Goal: Information Seeking & Learning: Learn about a topic

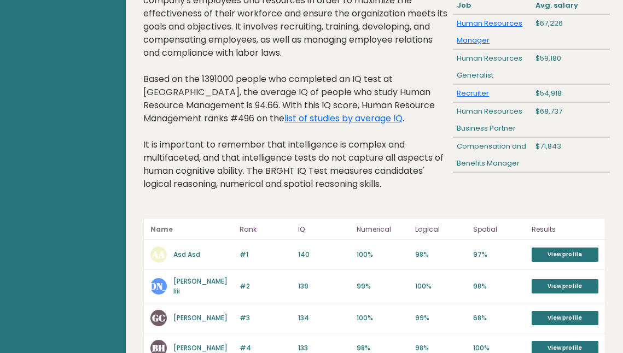
scroll to position [85, 0]
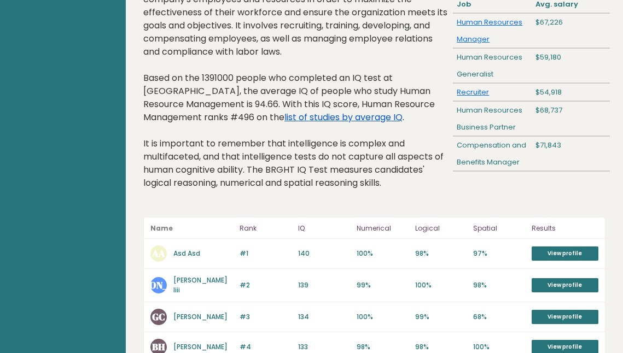
click at [284, 119] on link "list of studies by average IQ" at bounding box center [343, 117] width 118 height 13
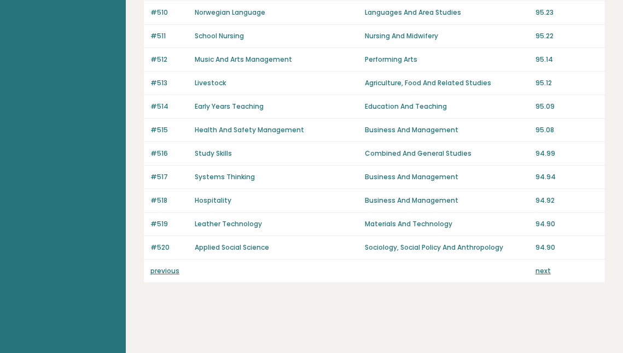
scroll to position [818, 0]
click at [159, 271] on link "previous" at bounding box center [164, 270] width 29 height 9
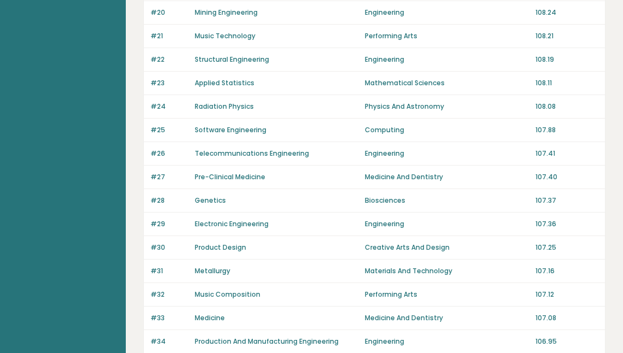
scroll to position [584, 0]
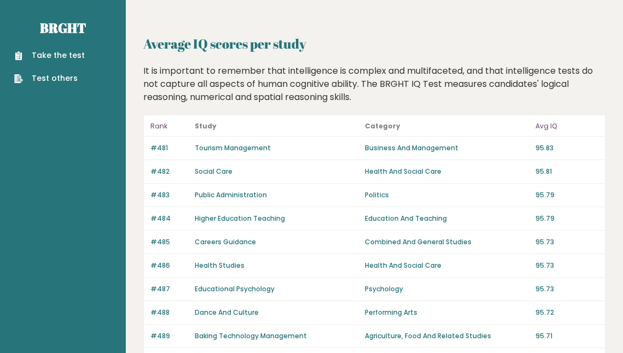
scroll to position [818, 0]
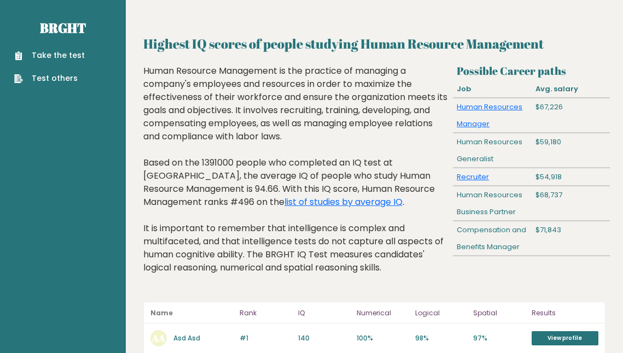
scroll to position [85, 0]
